Goal: Task Accomplishment & Management: Complete application form

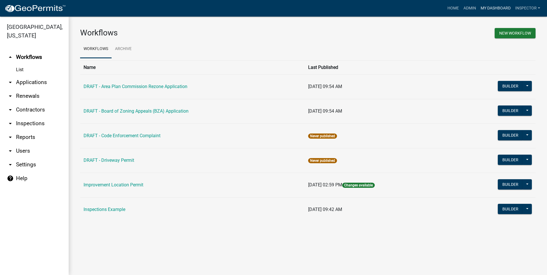
click at [501, 7] on link "My Dashboard" at bounding box center [496, 8] width 35 height 11
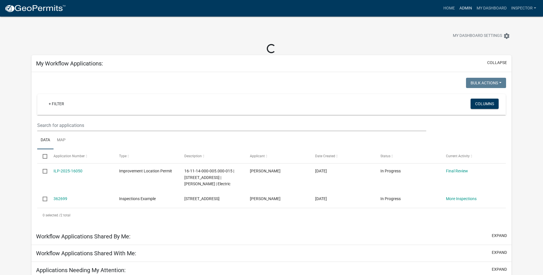
click at [465, 8] on link "Admin" at bounding box center [465, 8] width 17 height 11
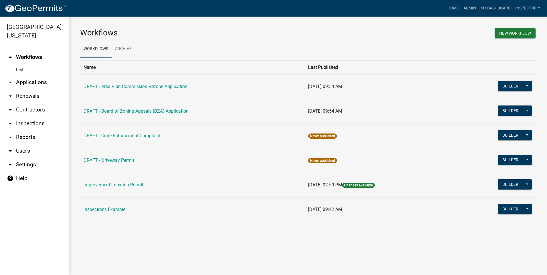
click at [33, 82] on link "arrow_drop_down Applications" at bounding box center [34, 83] width 69 height 14
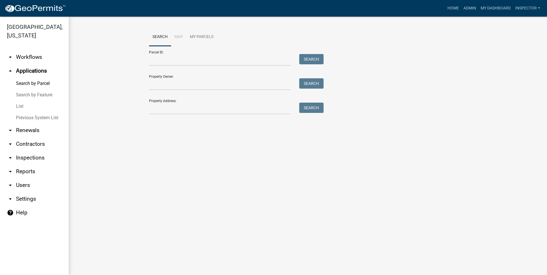
click at [21, 108] on link "List" at bounding box center [34, 106] width 69 height 11
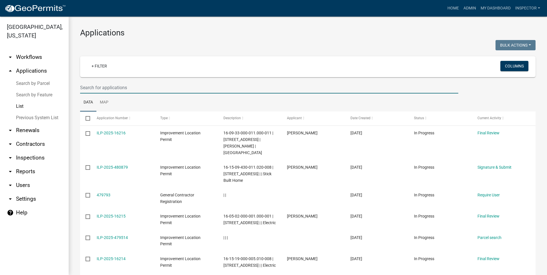
click at [133, 87] on input "text" at bounding box center [269, 88] width 378 height 12
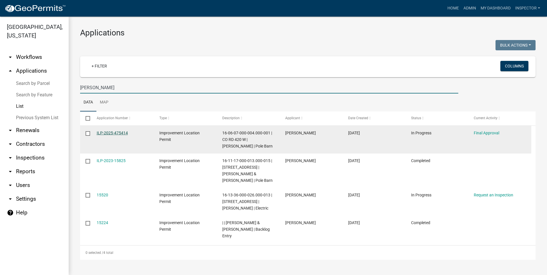
type input "[PERSON_NAME]"
click at [114, 132] on link "ILP-2025-475414" at bounding box center [112, 133] width 31 height 5
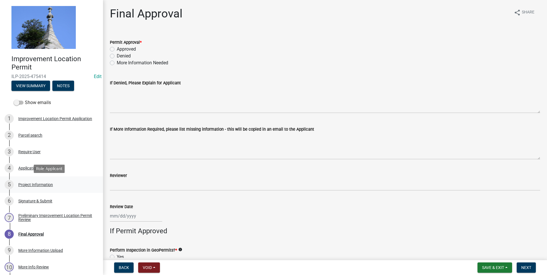
click at [26, 185] on div "Project Information" at bounding box center [35, 185] width 35 height 4
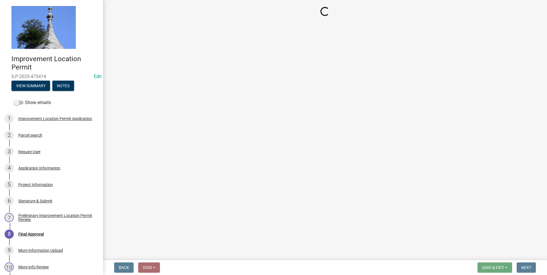
select select "dd9adb89-9a3c-4bc9-90d3-fd9cd60e52ec"
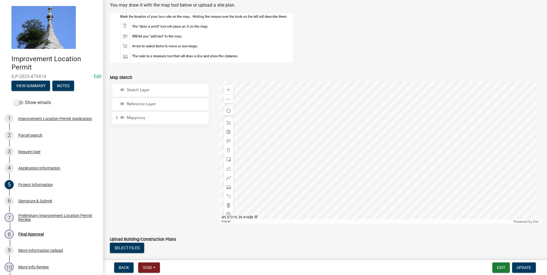
scroll to position [438, 0]
click at [227, 91] on span at bounding box center [228, 90] width 5 height 5
click at [43, 200] on div "Signature & Submit" at bounding box center [35, 201] width 34 height 4
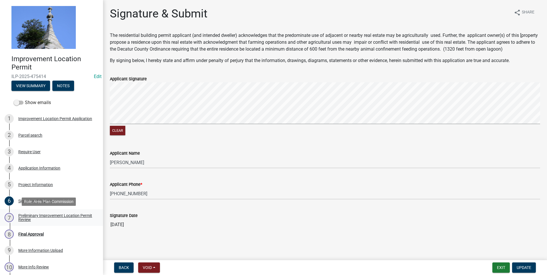
click at [64, 214] on div "Preliminary Improvement Location Permit Review" at bounding box center [56, 218] width 76 height 8
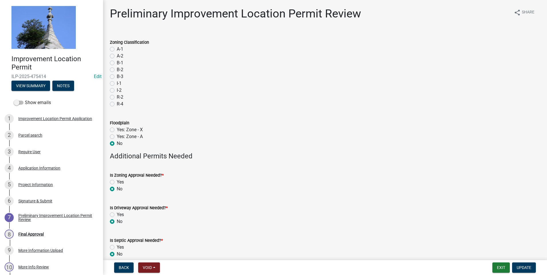
scroll to position [27, 0]
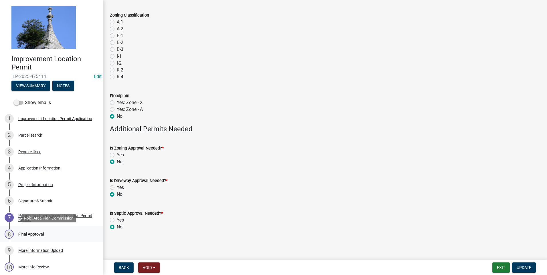
click at [36, 235] on div "Final Approval" at bounding box center [30, 234] width 25 height 4
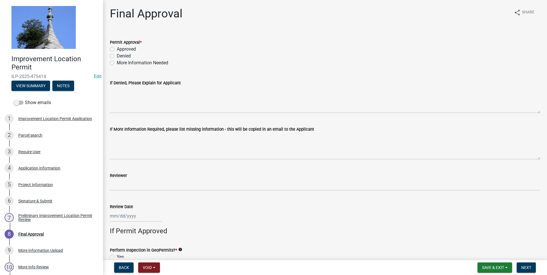
click at [117, 49] on label "Approved" at bounding box center [126, 49] width 19 height 7
click at [117, 49] on input "Approved" at bounding box center [119, 48] width 4 height 4
radio input "true"
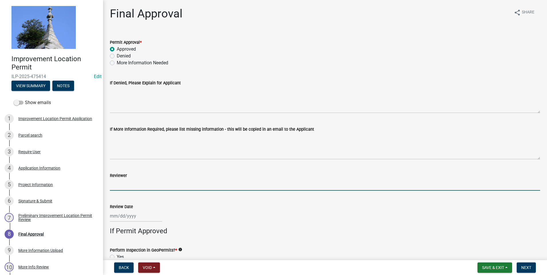
click at [149, 181] on input "Reviewer" at bounding box center [325, 185] width 430 height 12
type input "TK"
select select "9"
select select "2025"
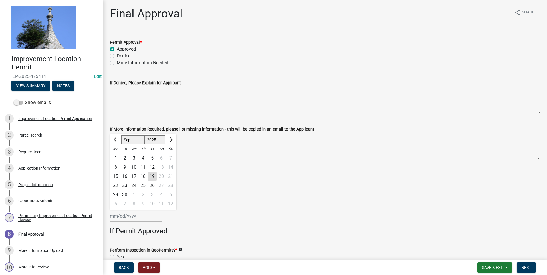
click at [149, 217] on div "Jan Feb Mar Apr May Jun Jul Aug Sep Oct Nov Dec 1525 1526 1527 1528 1529 1530 1…" at bounding box center [136, 216] width 52 height 12
click at [152, 176] on div "19" at bounding box center [152, 176] width 9 height 9
type input "[DATE]"
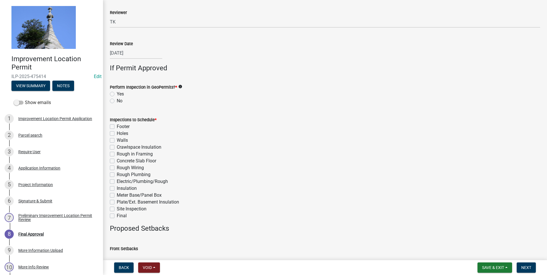
scroll to position [172, 0]
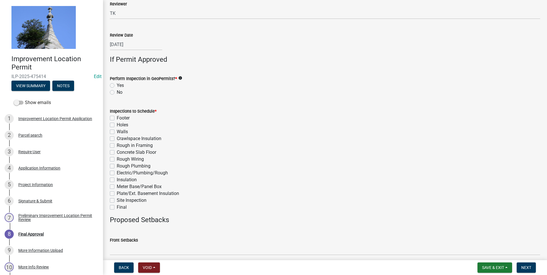
click at [117, 92] on label "No" at bounding box center [120, 92] width 6 height 7
click at [117, 92] on input "No" at bounding box center [119, 91] width 4 height 4
radio input "true"
click at [117, 209] on label "Final" at bounding box center [122, 207] width 10 height 7
click at [117, 208] on input "Final" at bounding box center [119, 206] width 4 height 4
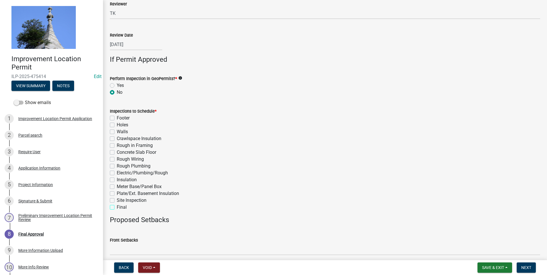
checkbox input "true"
checkbox input "false"
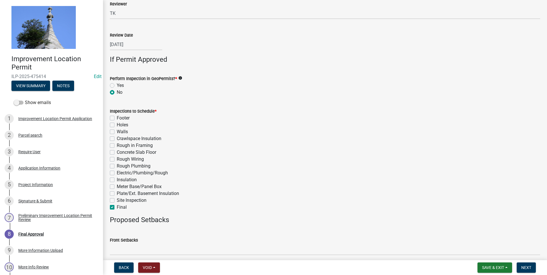
checkbox input "false"
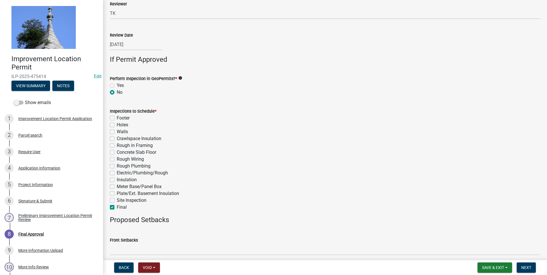
checkbox input "false"
checkbox input "true"
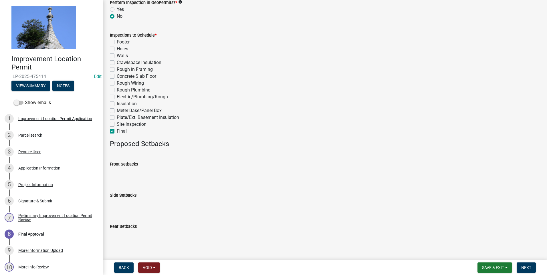
scroll to position [258, 0]
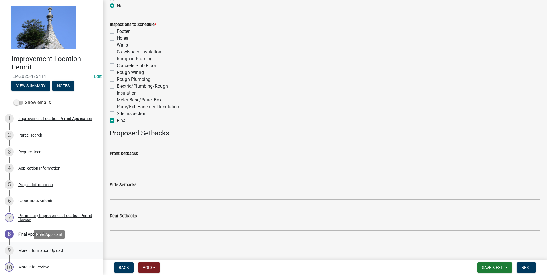
click at [45, 251] on div "More Information Upload" at bounding box center [40, 251] width 45 height 4
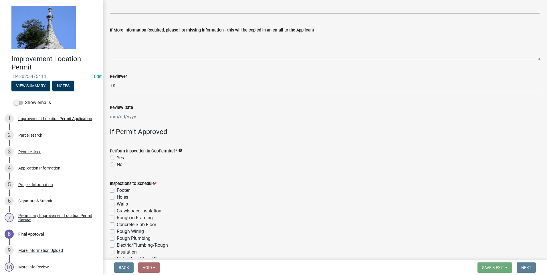
scroll to position [114, 0]
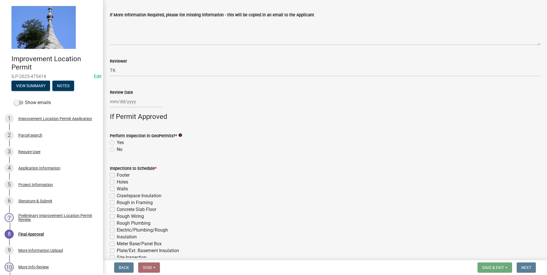
click at [117, 149] on label "No" at bounding box center [120, 149] width 6 height 7
click at [117, 149] on input "No" at bounding box center [119, 148] width 4 height 4
radio input "true"
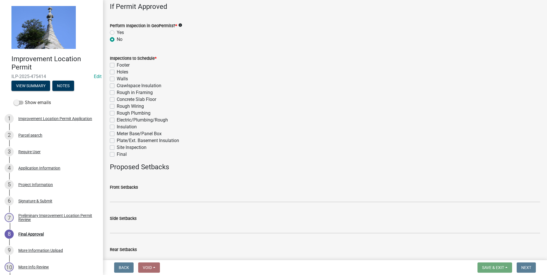
scroll to position [258, 0]
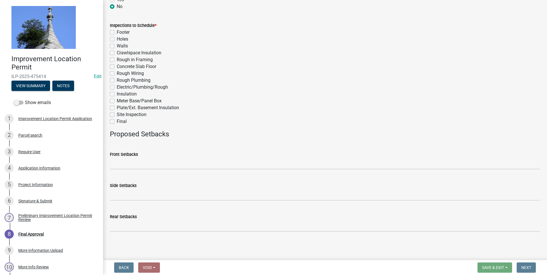
click at [117, 122] on label "Final" at bounding box center [122, 121] width 10 height 7
click at [117, 122] on input "Final" at bounding box center [119, 120] width 4 height 4
checkbox input "true"
checkbox input "false"
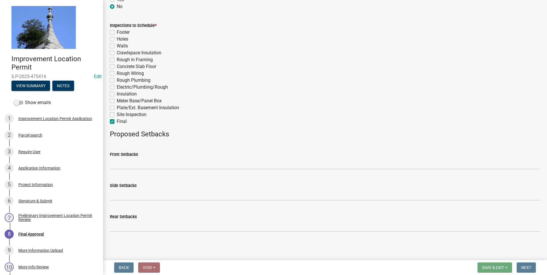
checkbox input "false"
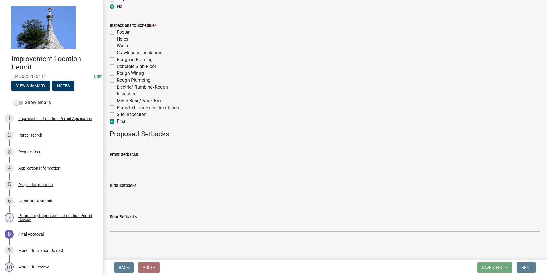
checkbox input "false"
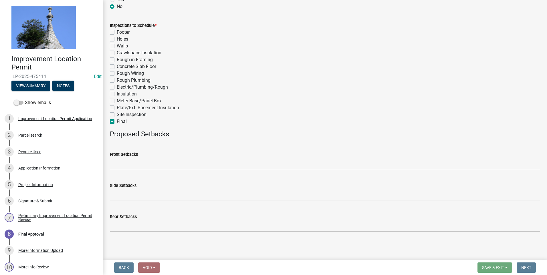
checkbox input "false"
checkbox input "true"
click at [269, 153] on div "Front Setbacks" at bounding box center [325, 153] width 430 height 7
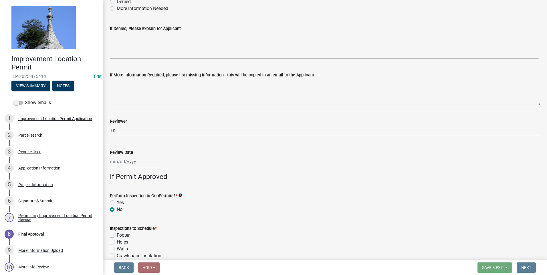
scroll to position [29, 0]
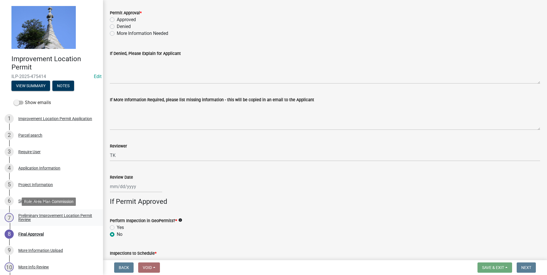
click at [69, 215] on div "Preliminary Improvement Location Permit Review" at bounding box center [56, 218] width 76 height 8
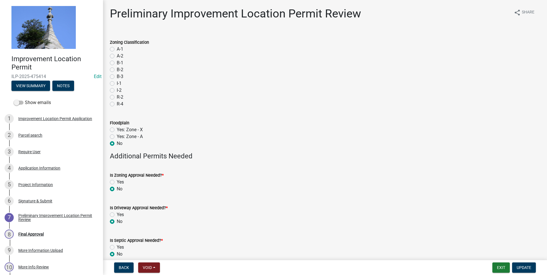
scroll to position [27, 0]
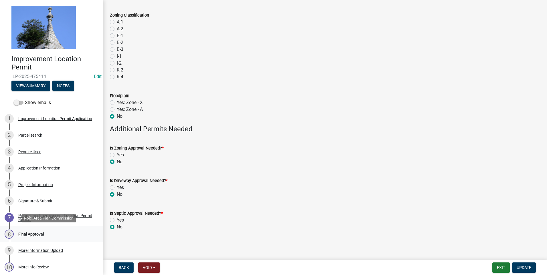
click at [41, 232] on div "Final Approval" at bounding box center [30, 234] width 25 height 4
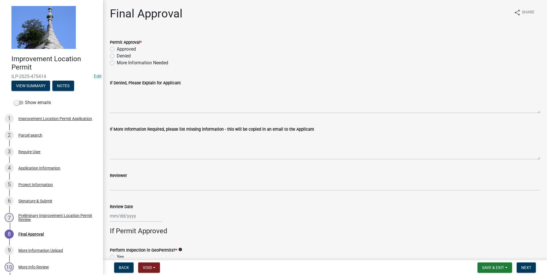
click at [117, 48] on label "Approved" at bounding box center [126, 49] width 19 height 7
click at [117, 48] on input "Approved" at bounding box center [119, 48] width 4 height 4
radio input "true"
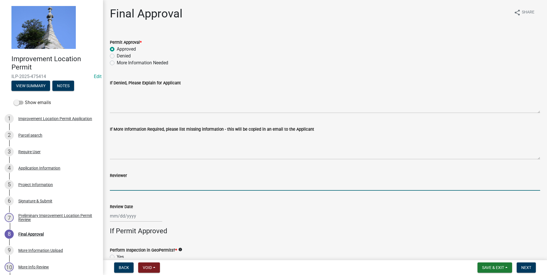
click at [147, 181] on input "Reviewer" at bounding box center [325, 185] width 430 height 12
type input "TK"
click at [155, 217] on div at bounding box center [136, 216] width 52 height 12
select select "9"
select select "2025"
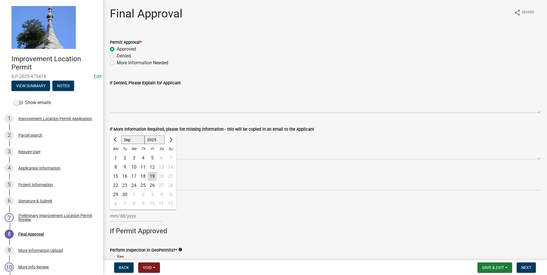
click at [152, 174] on div "19" at bounding box center [152, 176] width 9 height 9
type input "[DATE]"
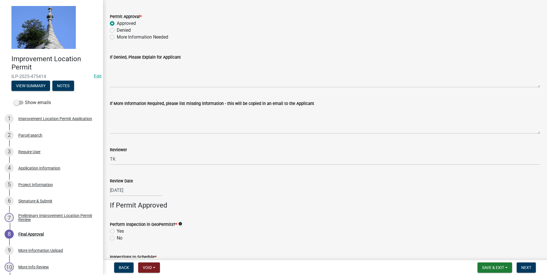
scroll to position [172, 0]
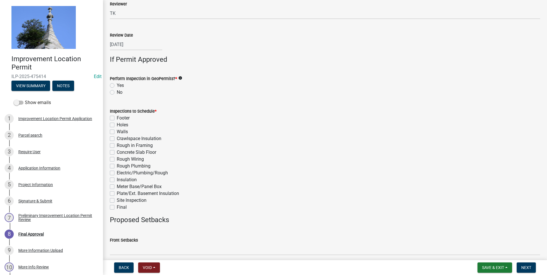
click at [117, 91] on label "No" at bounding box center [120, 92] width 6 height 7
click at [117, 91] on input "No" at bounding box center [119, 91] width 4 height 4
radio input "true"
click at [117, 205] on label "Final" at bounding box center [122, 207] width 10 height 7
click at [117, 205] on input "Final" at bounding box center [119, 206] width 4 height 4
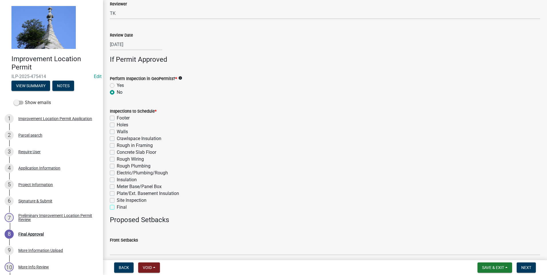
checkbox input "true"
checkbox input "false"
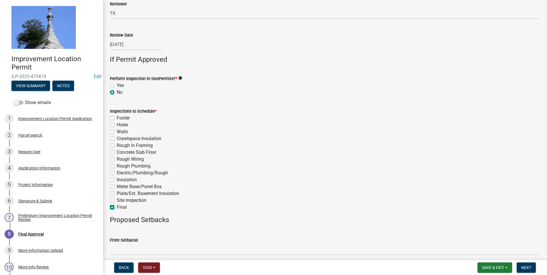
checkbox input "false"
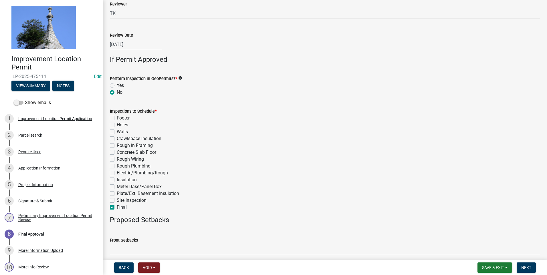
checkbox input "false"
checkbox input "true"
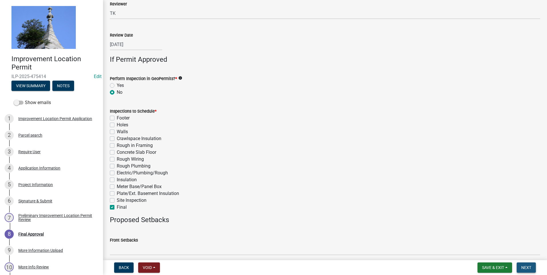
click at [529, 267] on span "Next" at bounding box center [526, 268] width 10 height 5
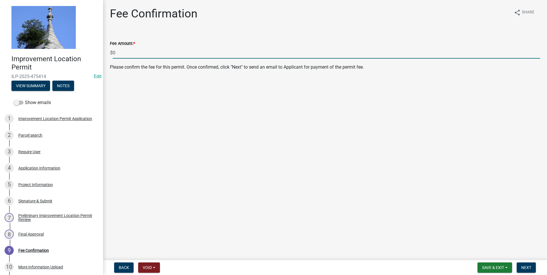
click at [129, 54] on input "0" at bounding box center [327, 53] width 428 height 12
type input "355"
click at [525, 267] on span "Next" at bounding box center [526, 268] width 10 height 5
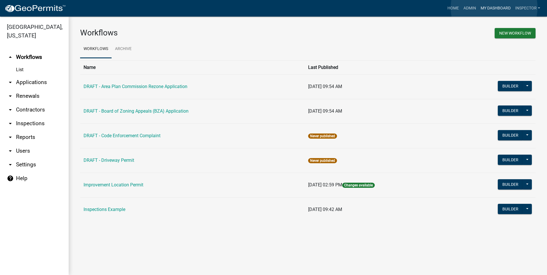
click at [494, 8] on link "My Dashboard" at bounding box center [496, 8] width 35 height 11
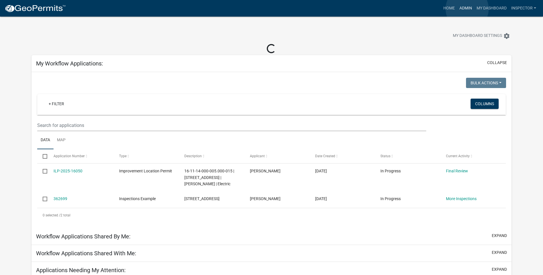
click at [467, 9] on link "Admin" at bounding box center [465, 8] width 17 height 11
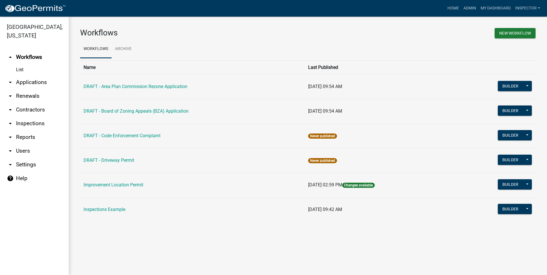
click at [34, 82] on link "arrow_drop_down Applications" at bounding box center [34, 83] width 69 height 14
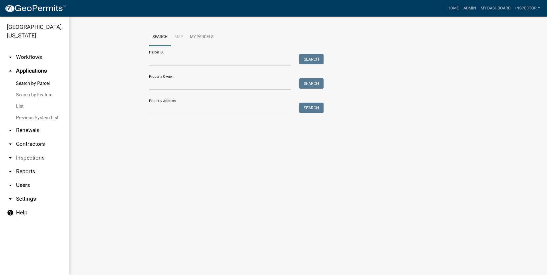
click at [23, 107] on link "List" at bounding box center [34, 106] width 69 height 11
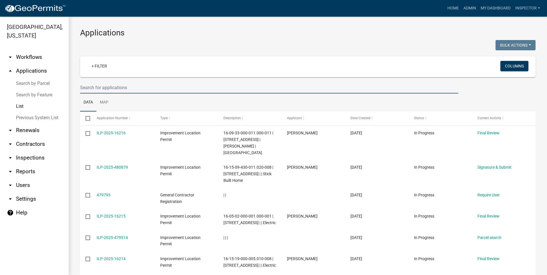
click at [140, 84] on input "text" at bounding box center [269, 88] width 378 height 12
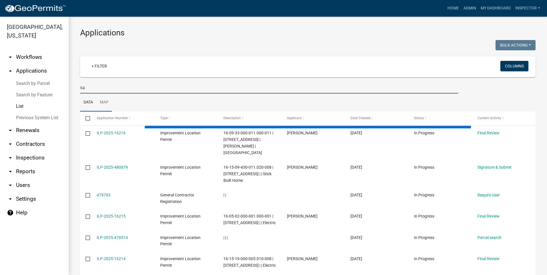
click at [102, 109] on link "Map" at bounding box center [103, 103] width 15 height 18
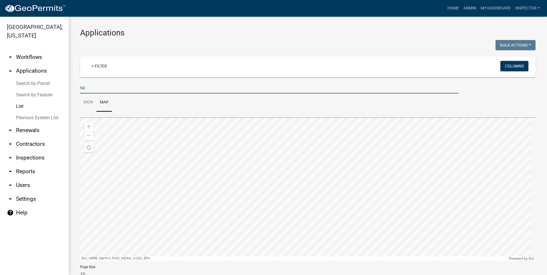
click at [89, 89] on input "sa" at bounding box center [269, 88] width 378 height 12
type input "[PERSON_NAME]"
click at [91, 104] on link "Data" at bounding box center [88, 103] width 16 height 18
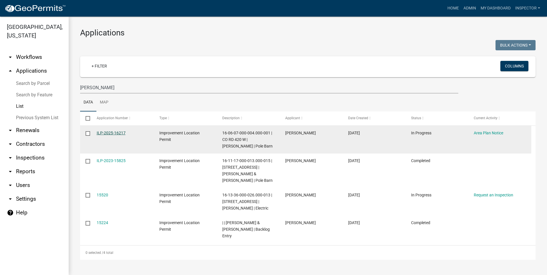
click at [106, 133] on link "ILP-2025-16217" at bounding box center [111, 133] width 29 height 5
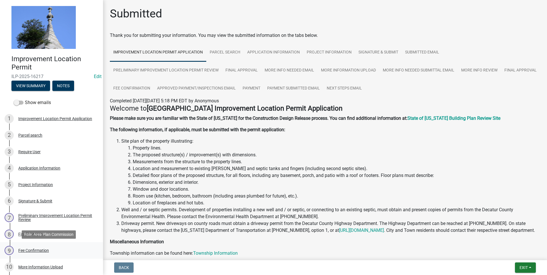
click at [31, 250] on div "Fee Confirmation" at bounding box center [33, 251] width 31 height 4
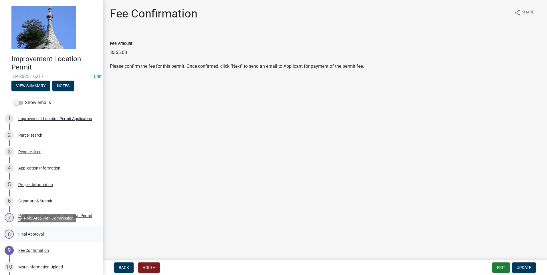
click at [43, 235] on div "Final Approval" at bounding box center [30, 234] width 25 height 4
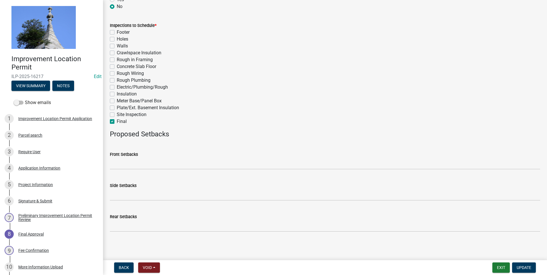
scroll to position [250, 0]
click at [39, 250] on div "Fee Confirmation" at bounding box center [33, 251] width 31 height 4
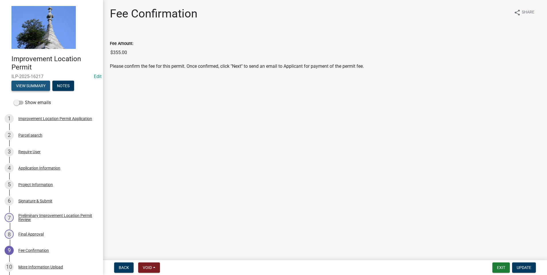
click at [35, 87] on button "View Summary" at bounding box center [30, 86] width 39 height 10
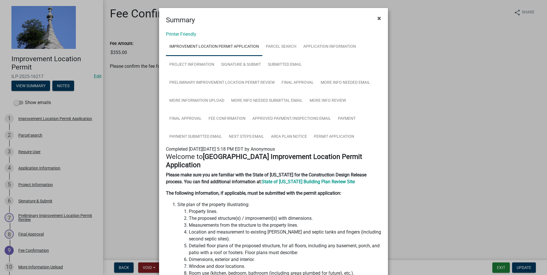
click at [378, 17] on span "×" at bounding box center [380, 18] width 4 height 8
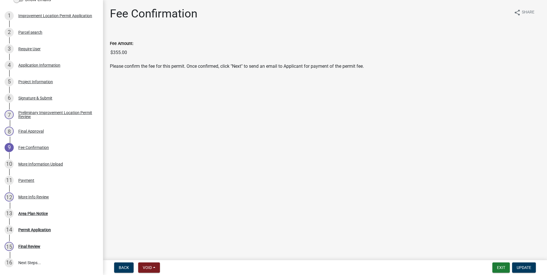
scroll to position [122, 0]
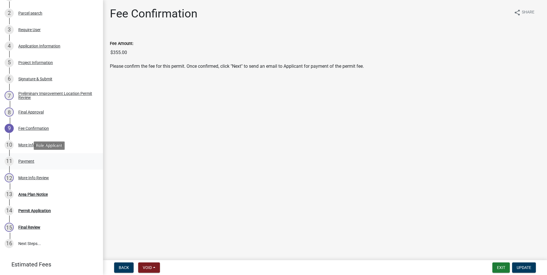
click at [21, 162] on div "Payment" at bounding box center [26, 161] width 16 height 4
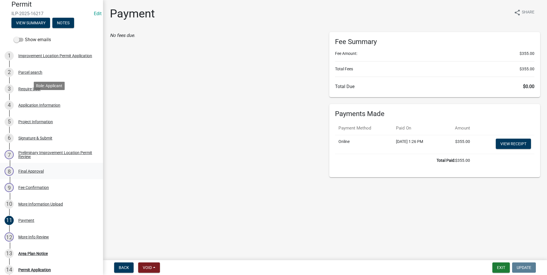
scroll to position [36, 0]
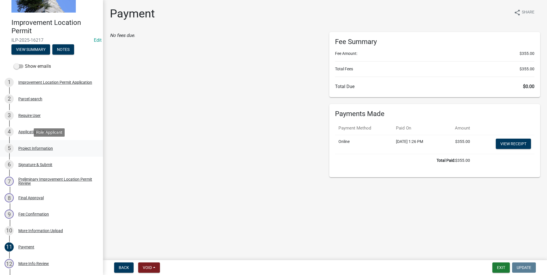
click at [47, 147] on div "Project Information" at bounding box center [35, 149] width 35 height 4
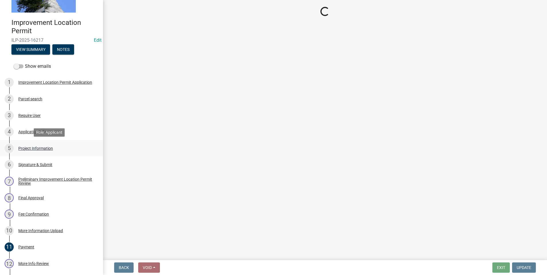
select select "dd9adb89-9a3c-4bc9-90d3-fd9cd60e52ec"
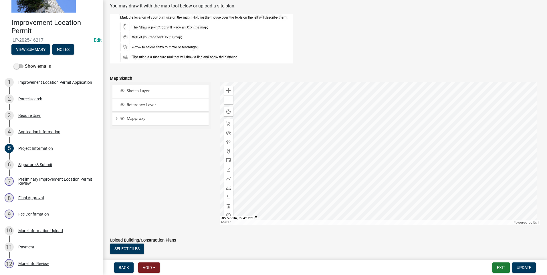
scroll to position [493, 0]
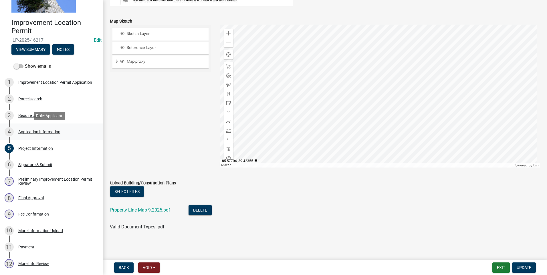
click at [46, 132] on div "Application Information" at bounding box center [39, 132] width 42 height 4
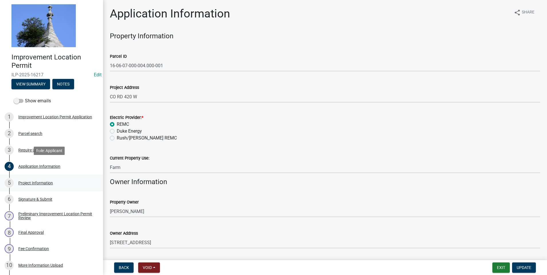
scroll to position [0, 0]
